Goal: Task Accomplishment & Management: Manage account settings

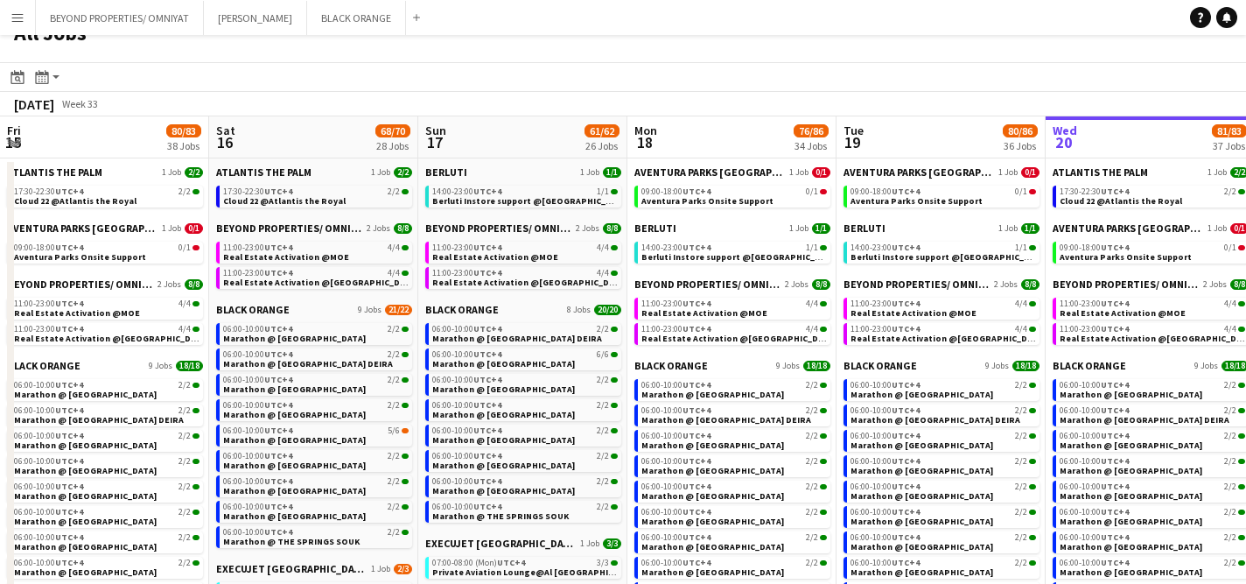
scroll to position [0, 523]
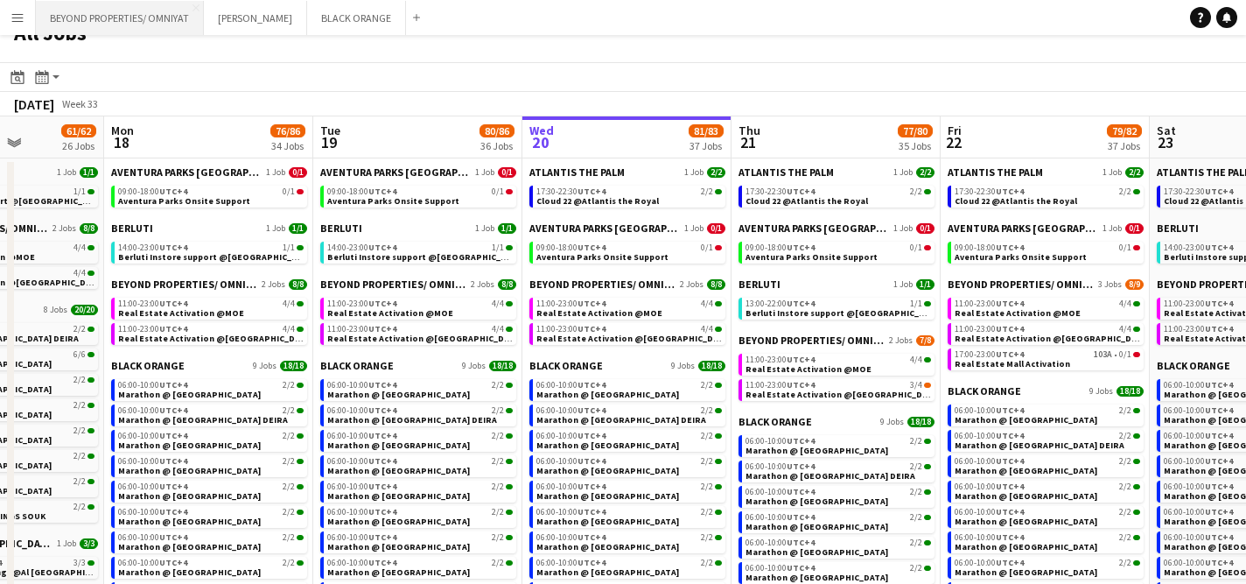
click at [140, 18] on button "BEYOND PROPERTIES/ OMNIYAT Close" at bounding box center [120, 18] width 168 height 34
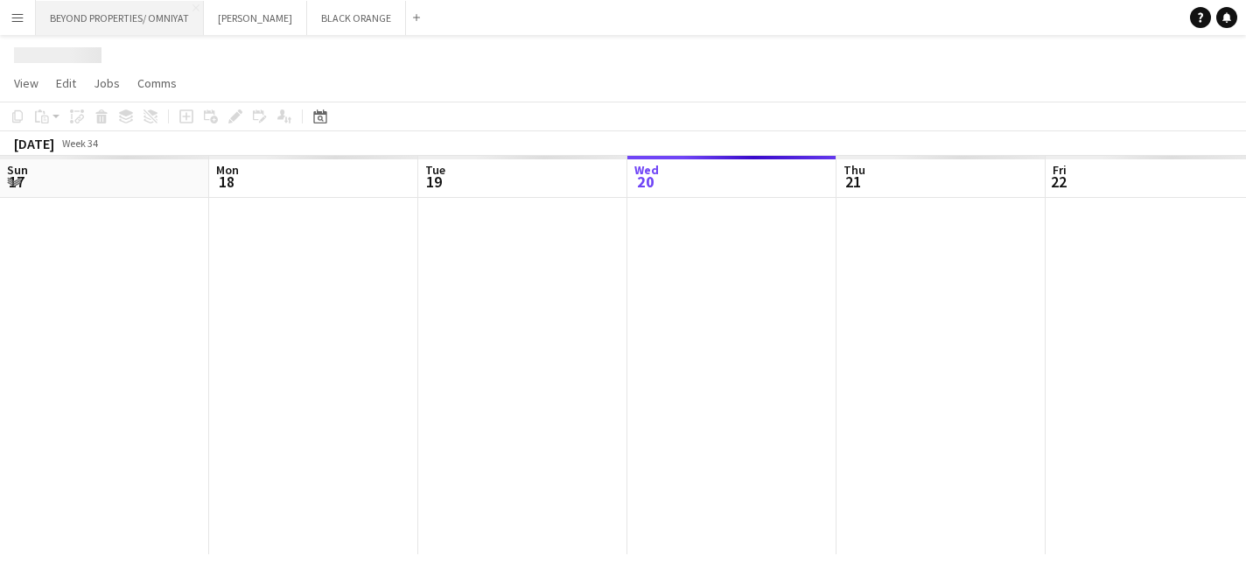
scroll to position [0, 418]
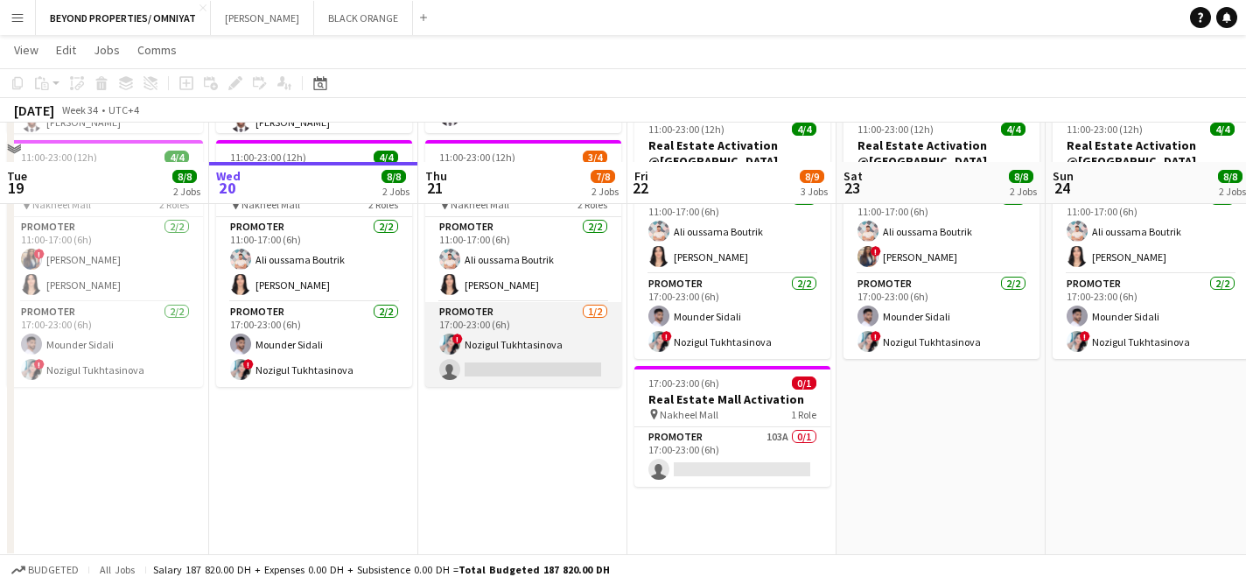
scroll to position [449, 0]
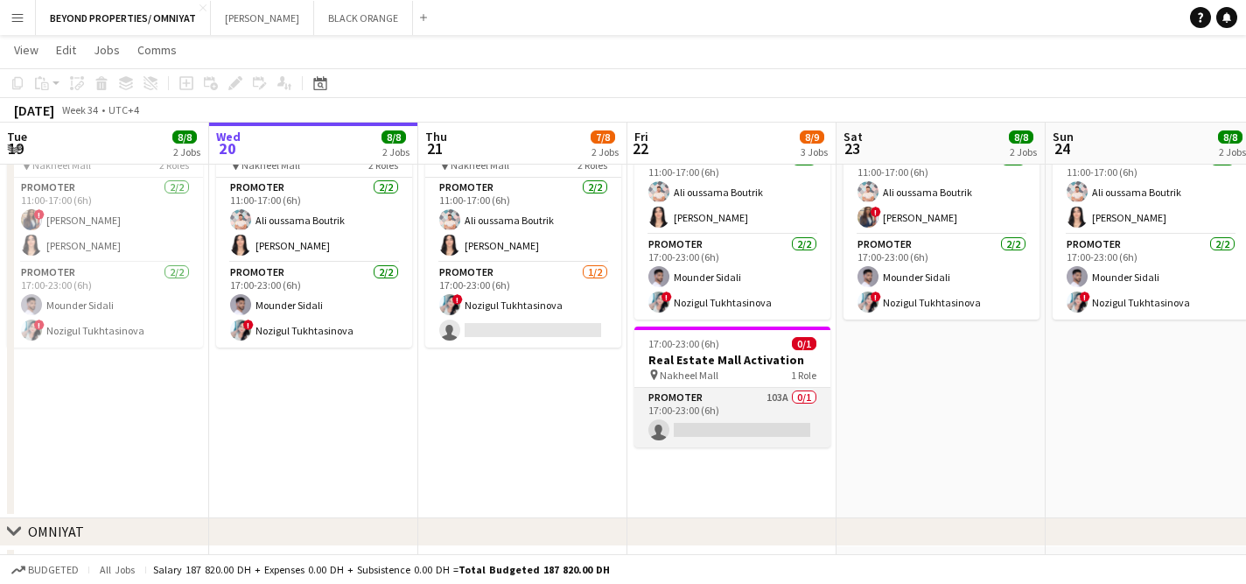
click at [745, 419] on app-card-role "Promoter 103A 0/1 17:00-23:00 (6h) single-neutral-actions" at bounding box center [733, 418] width 196 height 60
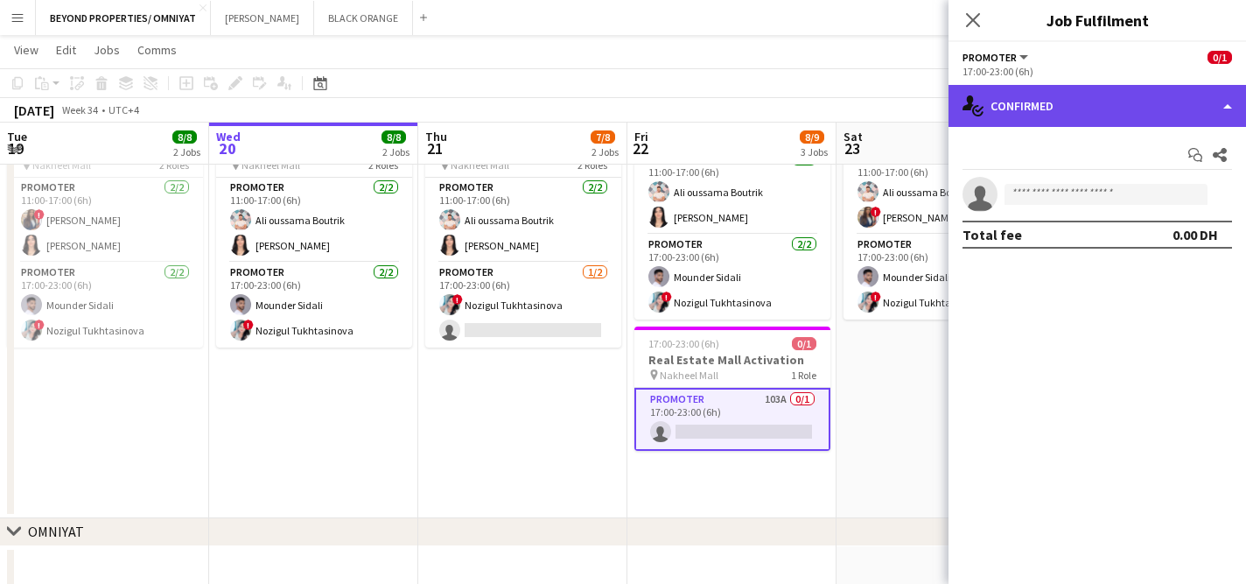
click at [1080, 116] on div "single-neutral-actions-check-2 Confirmed" at bounding box center [1098, 106] width 298 height 42
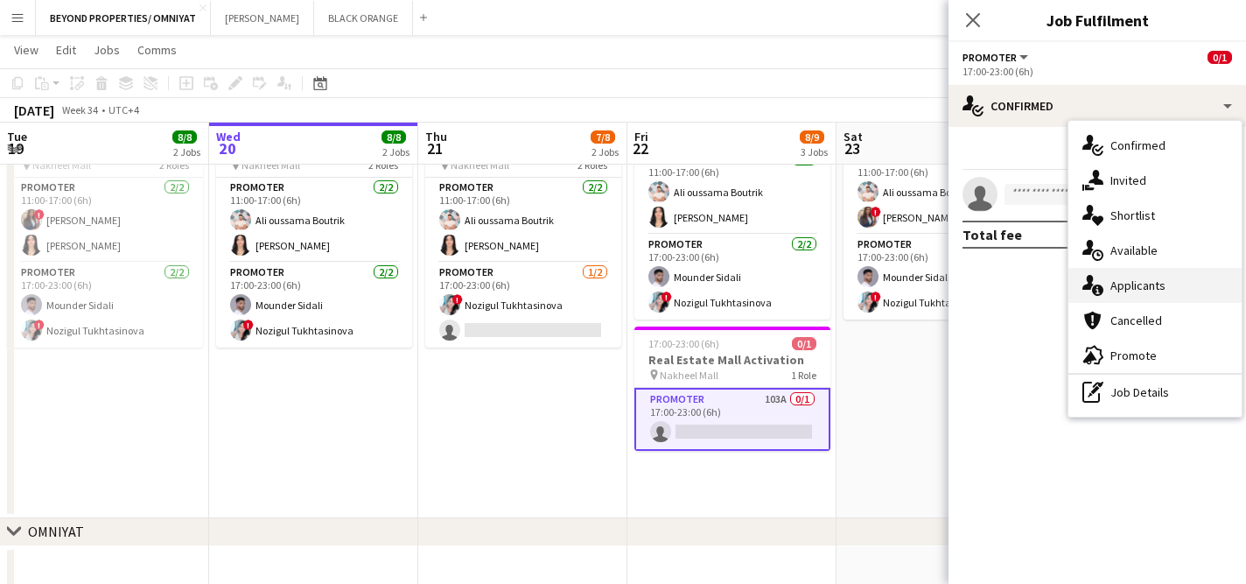
click at [1118, 292] on div "single-neutral-actions-information Applicants" at bounding box center [1155, 285] width 173 height 35
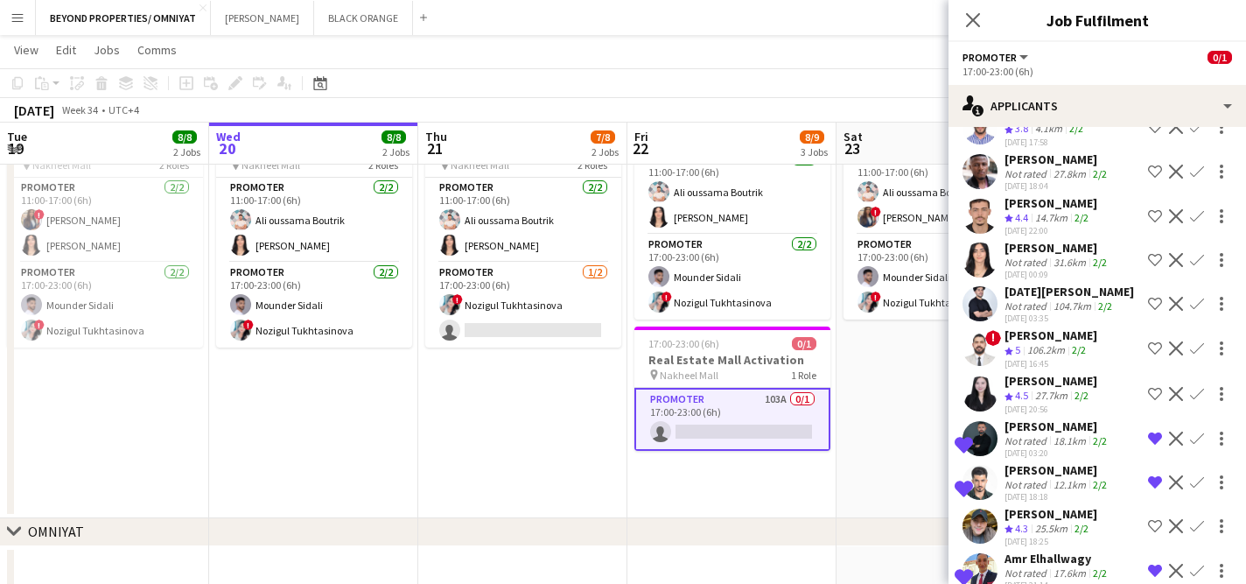
scroll to position [493, 0]
